Goal: Information Seeking & Learning: Check status

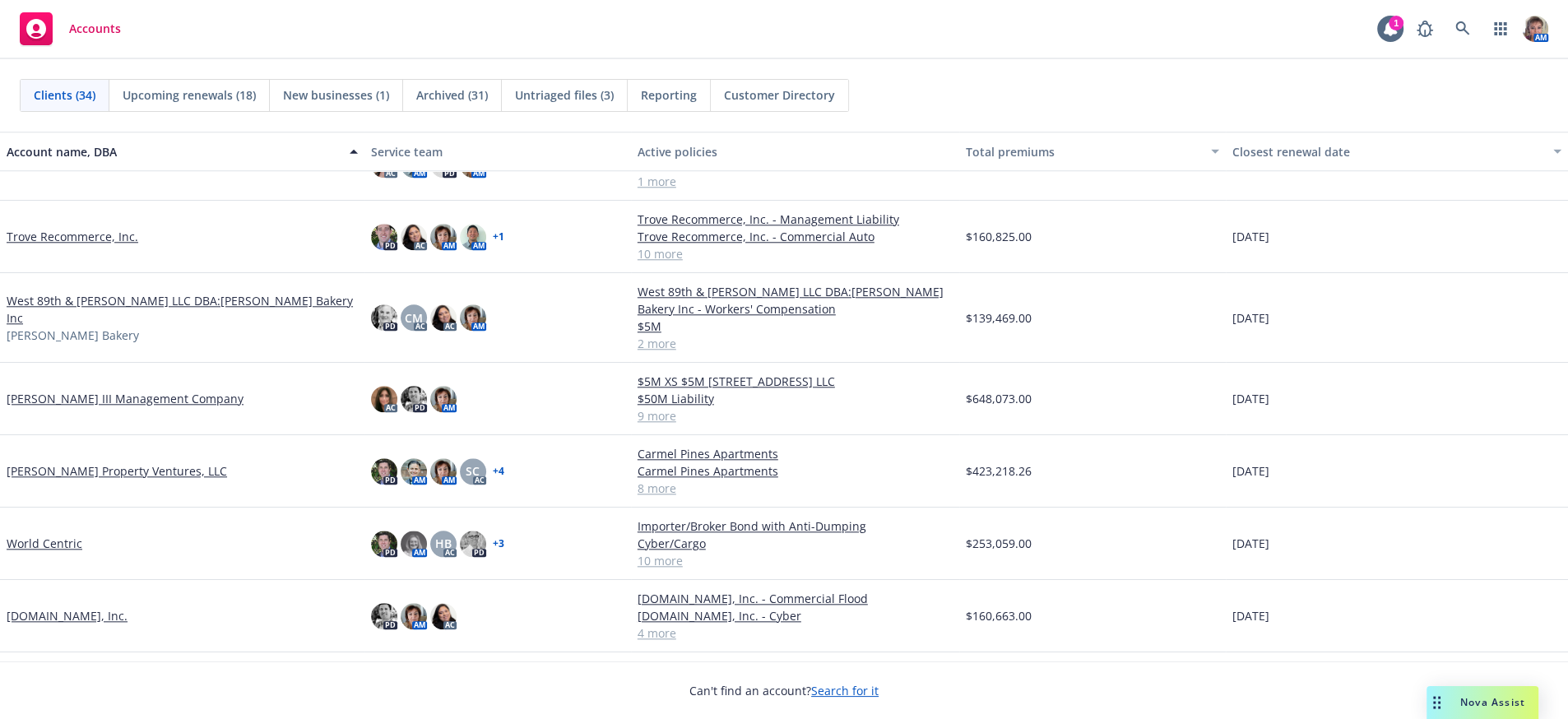
scroll to position [1835, 0]
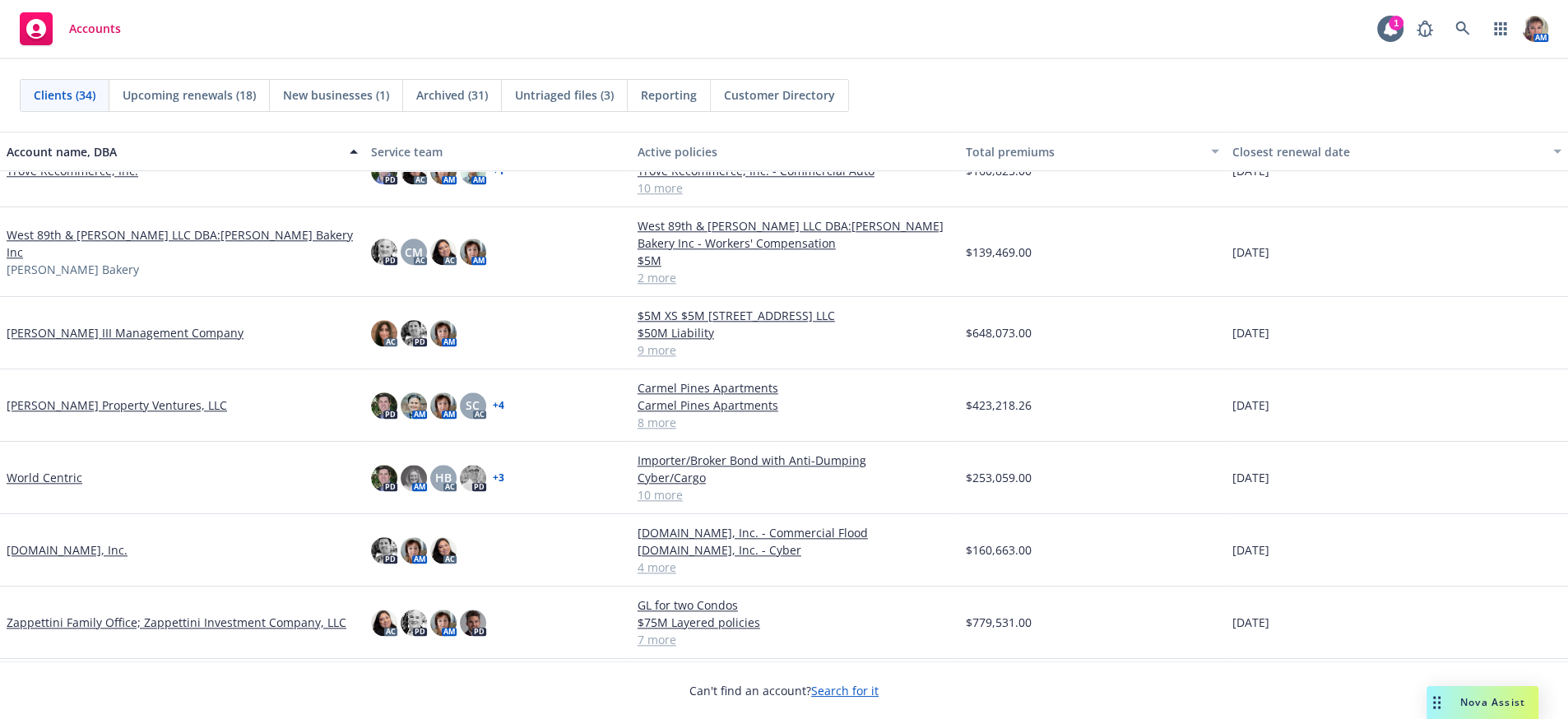
click at [60, 406] on link "[PERSON_NAME] Property Ventures, LLC" at bounding box center [116, 405] width 221 height 18
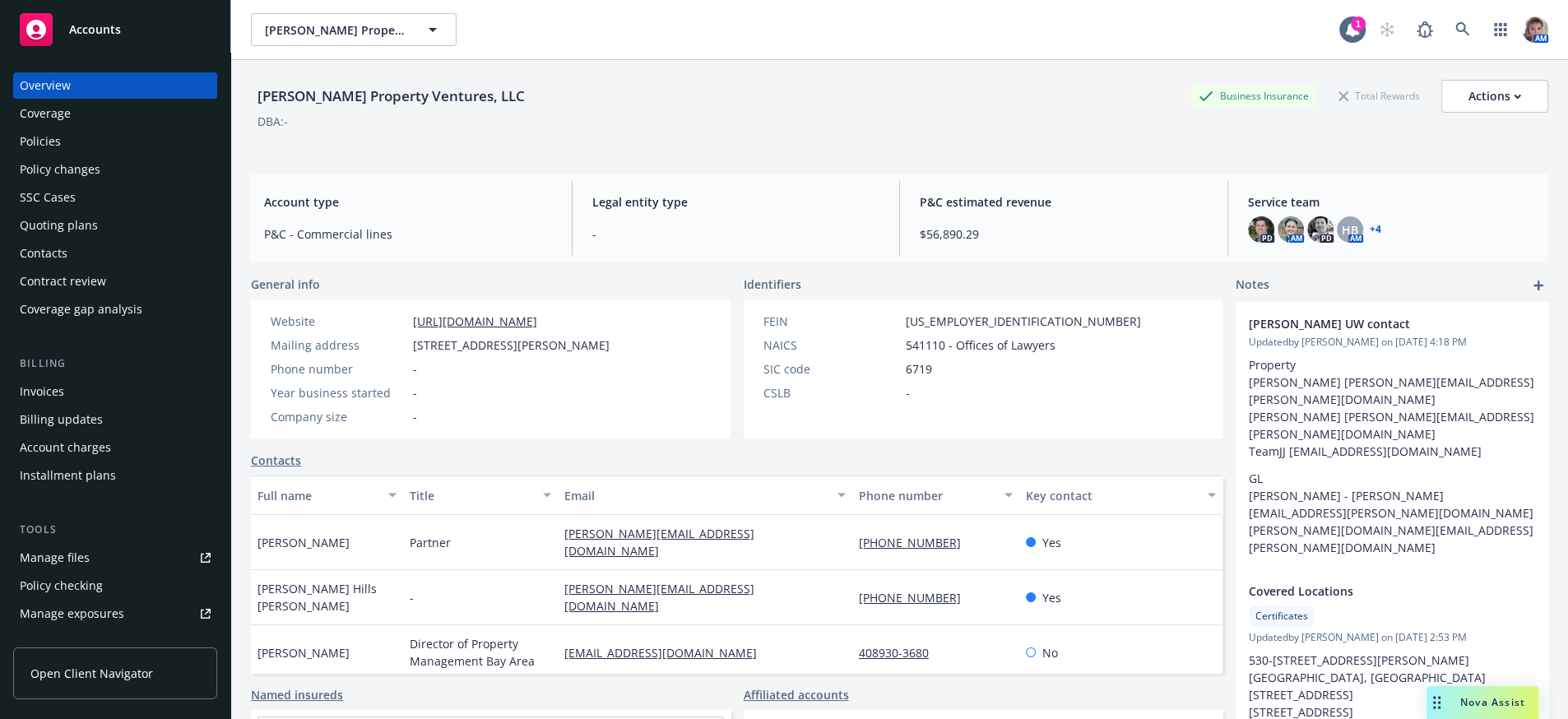
click at [78, 238] on div "Quoting plans" at bounding box center [58, 225] width 78 height 27
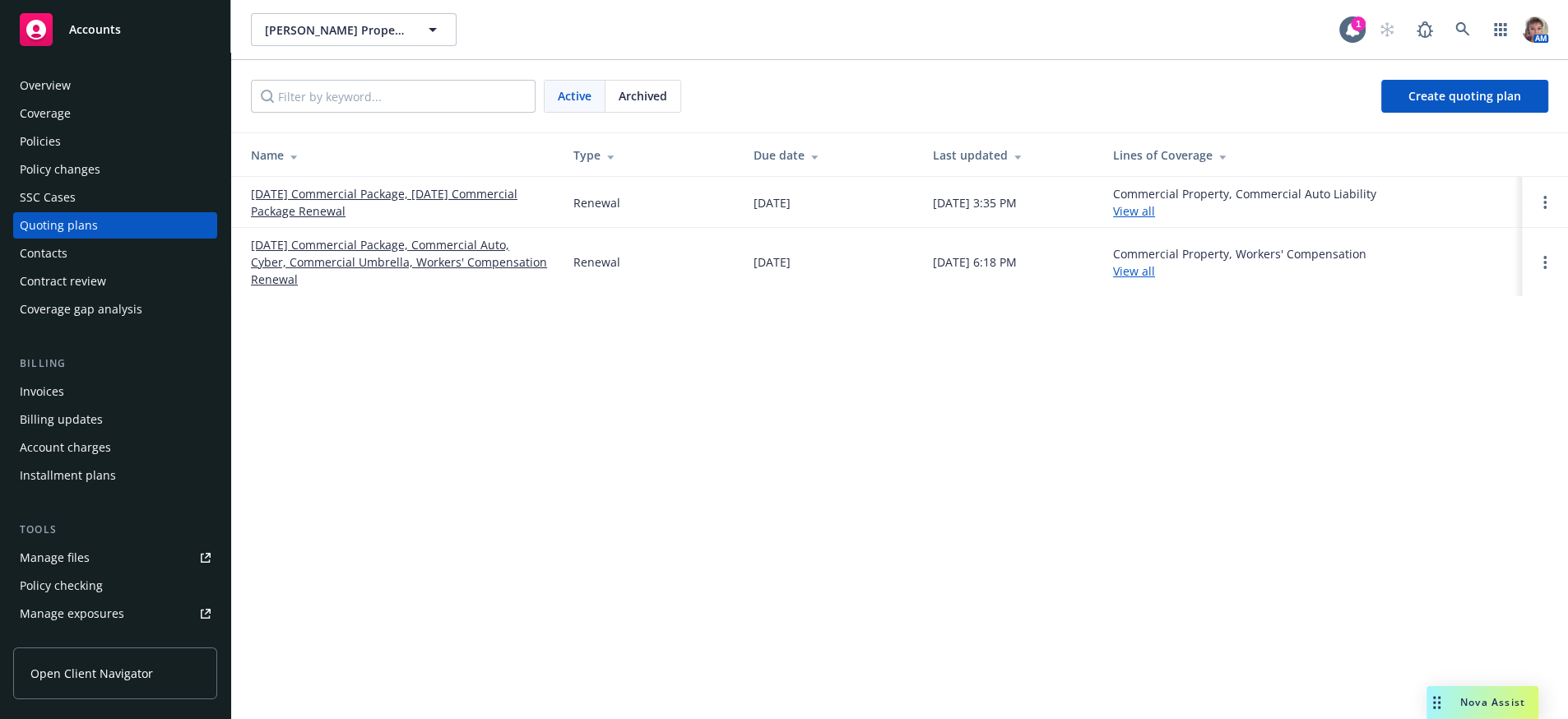
click at [363, 270] on link "[DATE] Commercial Package, Commercial Auto, Cyber, Commercial Umbrella, Workers…" at bounding box center [399, 262] width 296 height 52
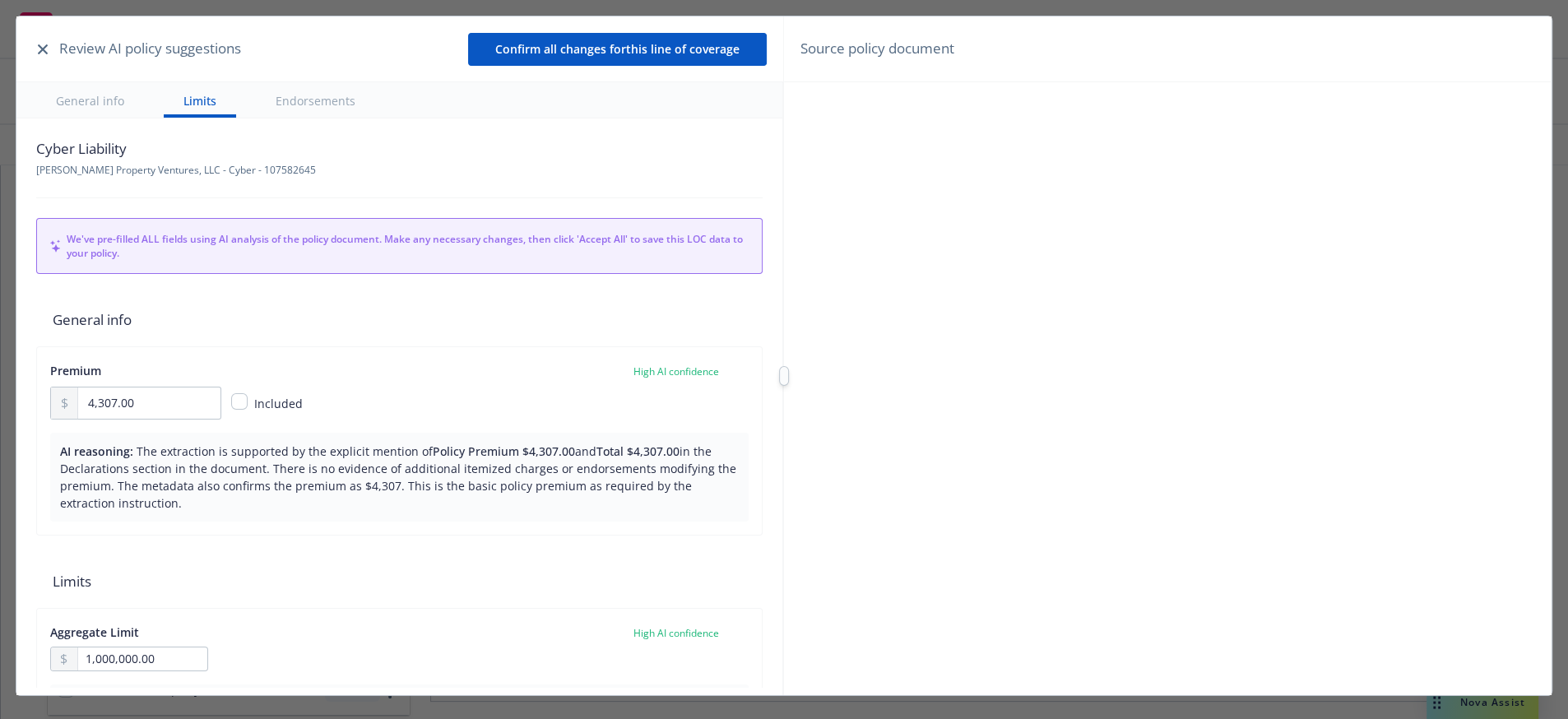
click at [53, 52] on button "button" at bounding box center [42, 49] width 19 height 19
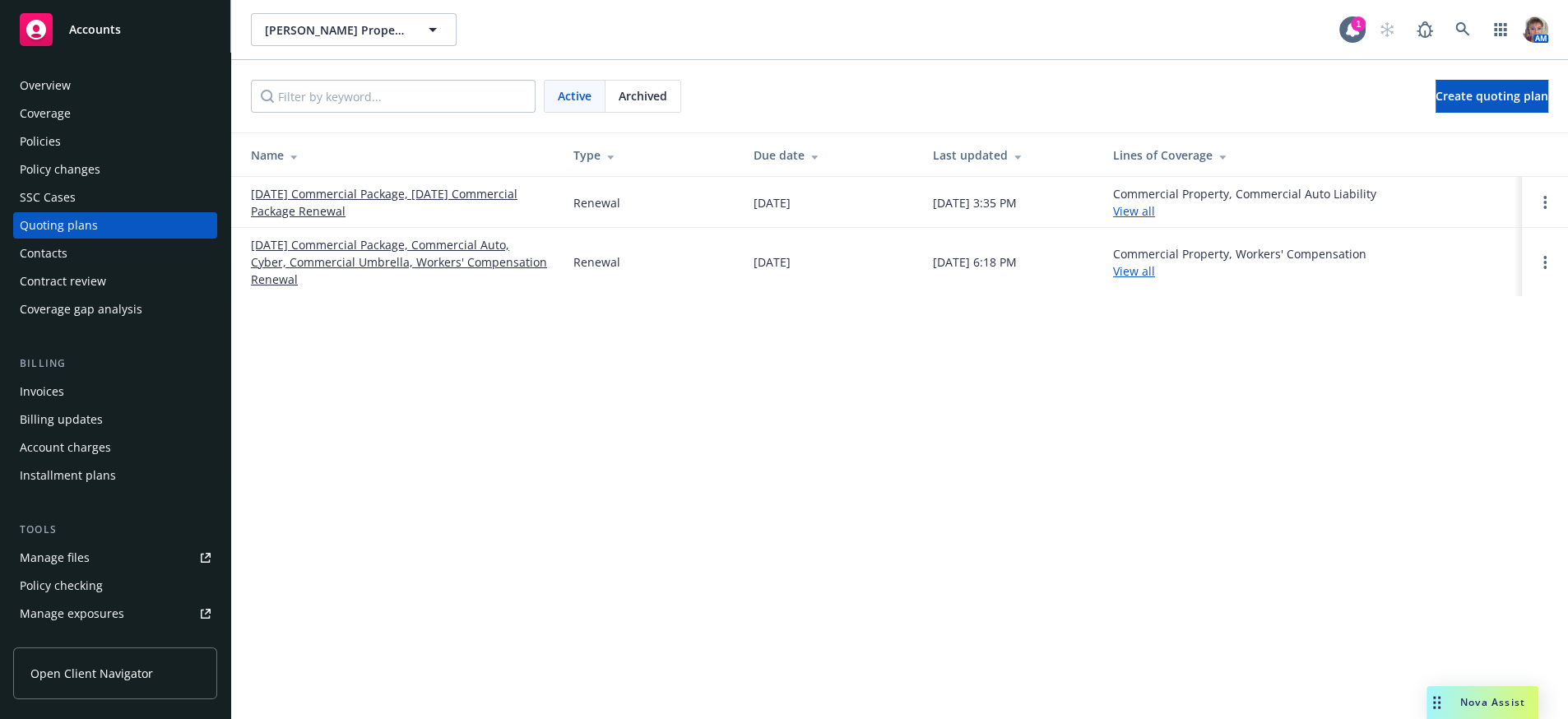
click at [353, 258] on link "10/01/25 Commercial Package, Commercial Auto, Cyber, Commercial Umbrella, Worke…" at bounding box center [399, 262] width 296 height 52
